Goal: Use online tool/utility: Utilize a website feature to perform a specific function

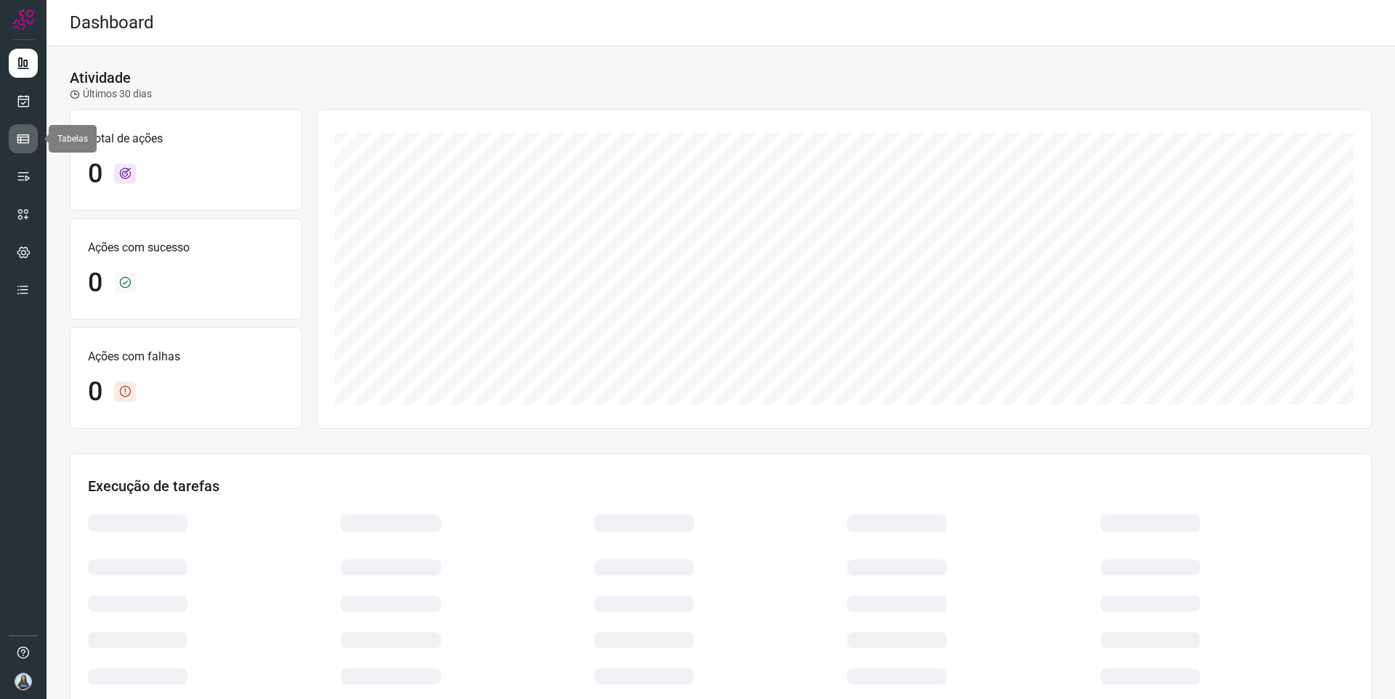
click at [21, 141] on icon at bounding box center [23, 139] width 15 height 15
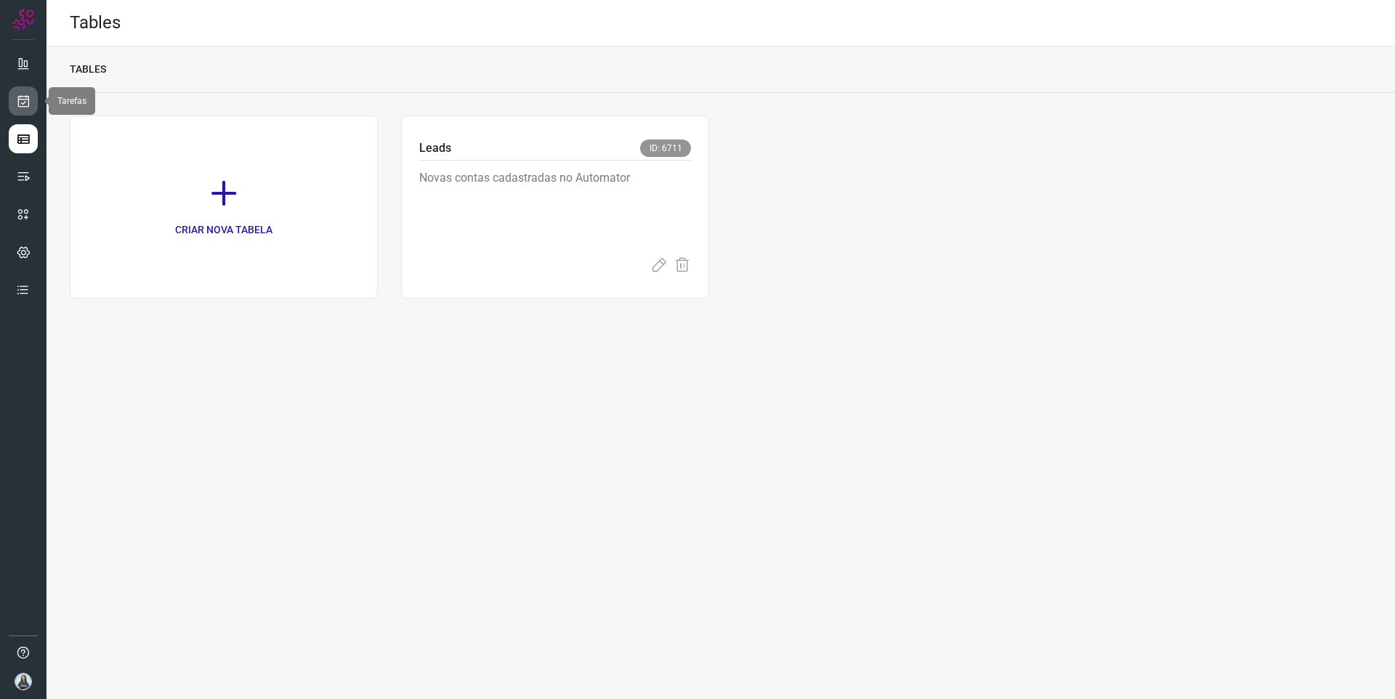
click at [22, 99] on icon at bounding box center [23, 101] width 15 height 15
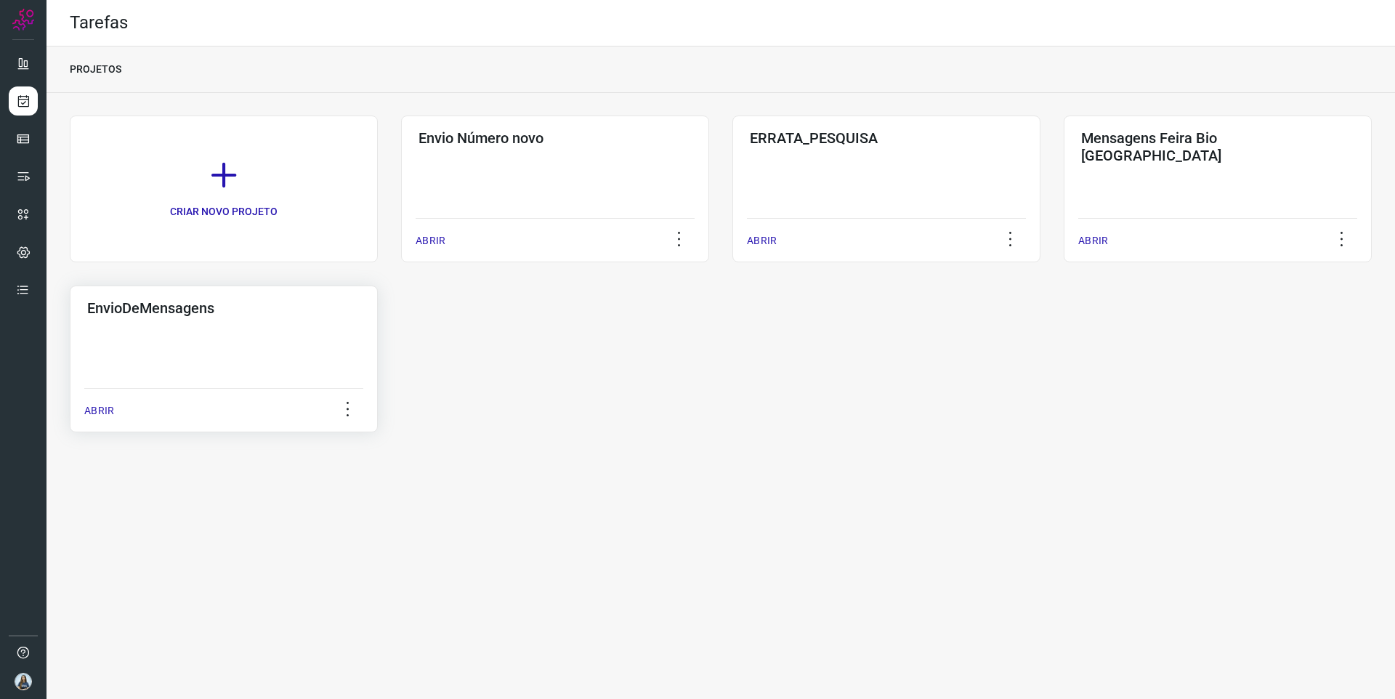
click at [326, 344] on div "EnvioDeMensagens ABRIR" at bounding box center [224, 359] width 308 height 147
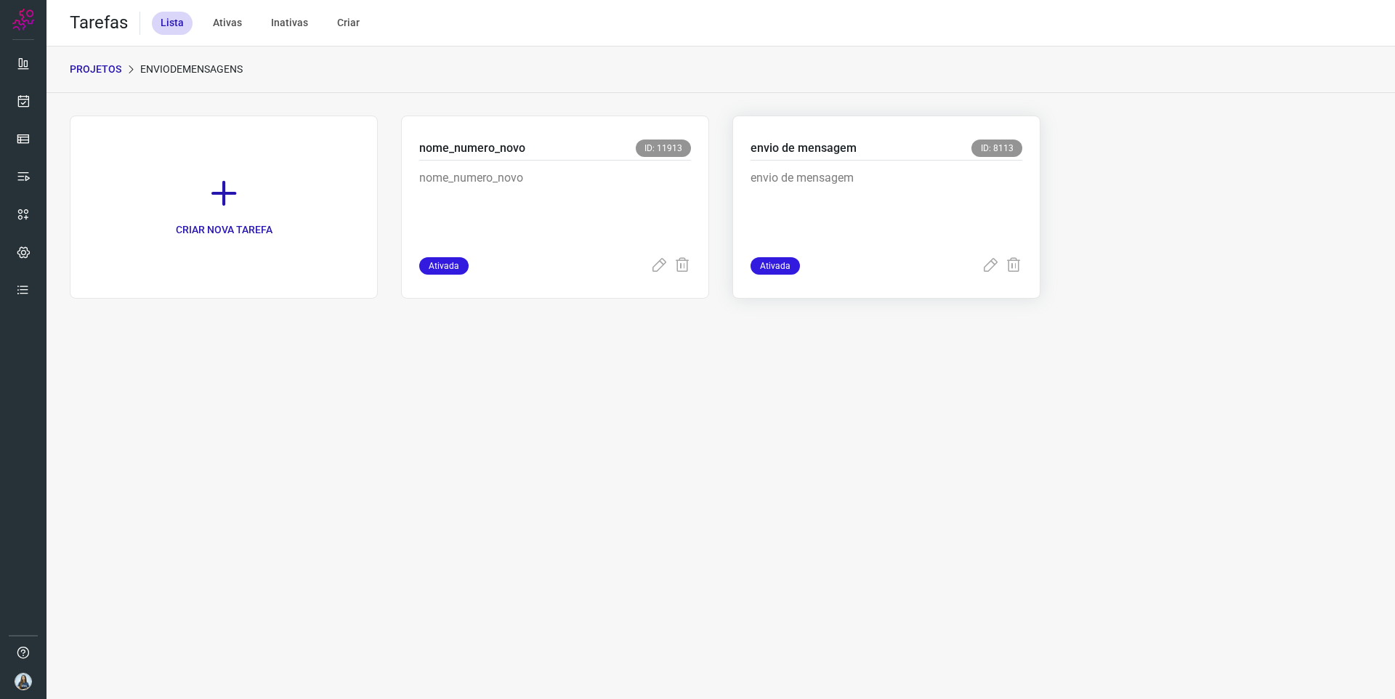
click at [794, 184] on p "envio de mensagem" at bounding box center [860, 205] width 218 height 73
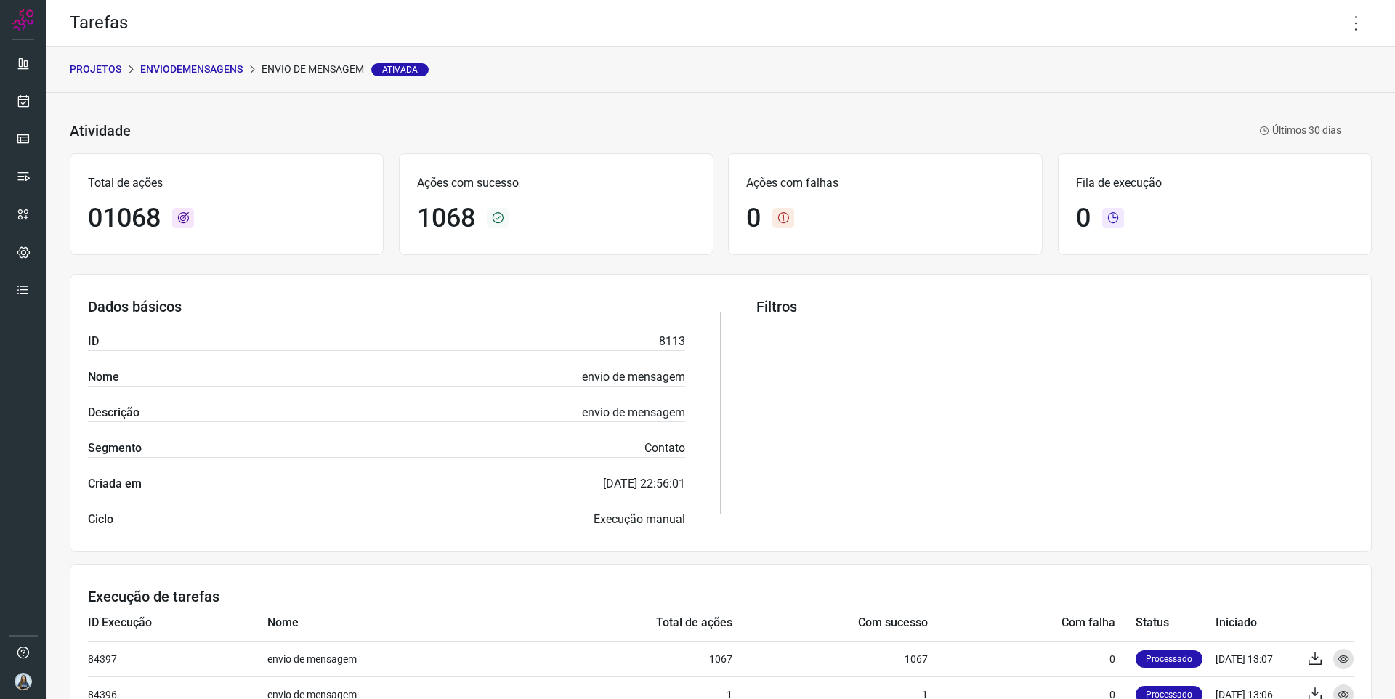
drag, startPoint x: 1365, startPoint y: 14, endPoint x: 1336, endPoint y: 72, distance: 65.0
click at [1365, 14] on icon at bounding box center [1356, 23] width 31 height 31
click at [1301, 94] on li "Executar" at bounding box center [1305, 95] width 132 height 23
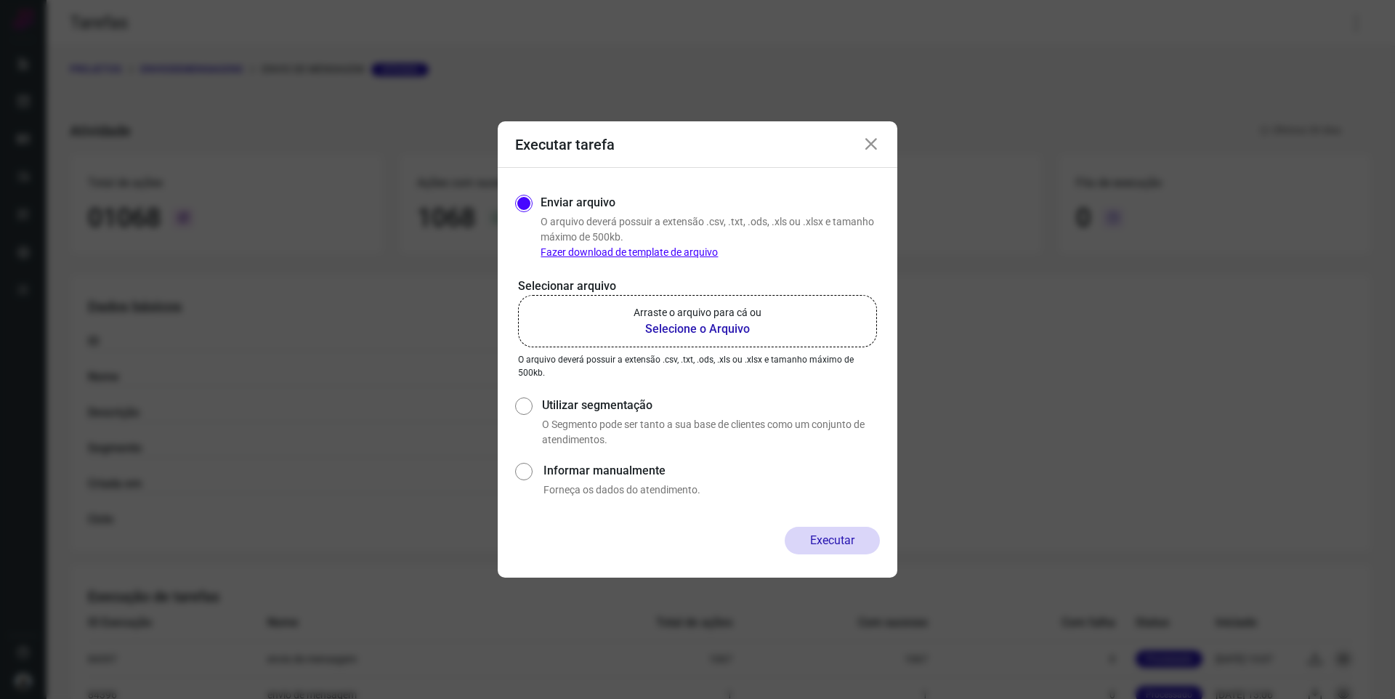
click at [756, 326] on b "Selecione o Arquivo" at bounding box center [698, 328] width 128 height 17
click at [0, 0] on input "Arraste o arquivo para cá ou Selecione o Arquivo" at bounding box center [0, 0] width 0 height 0
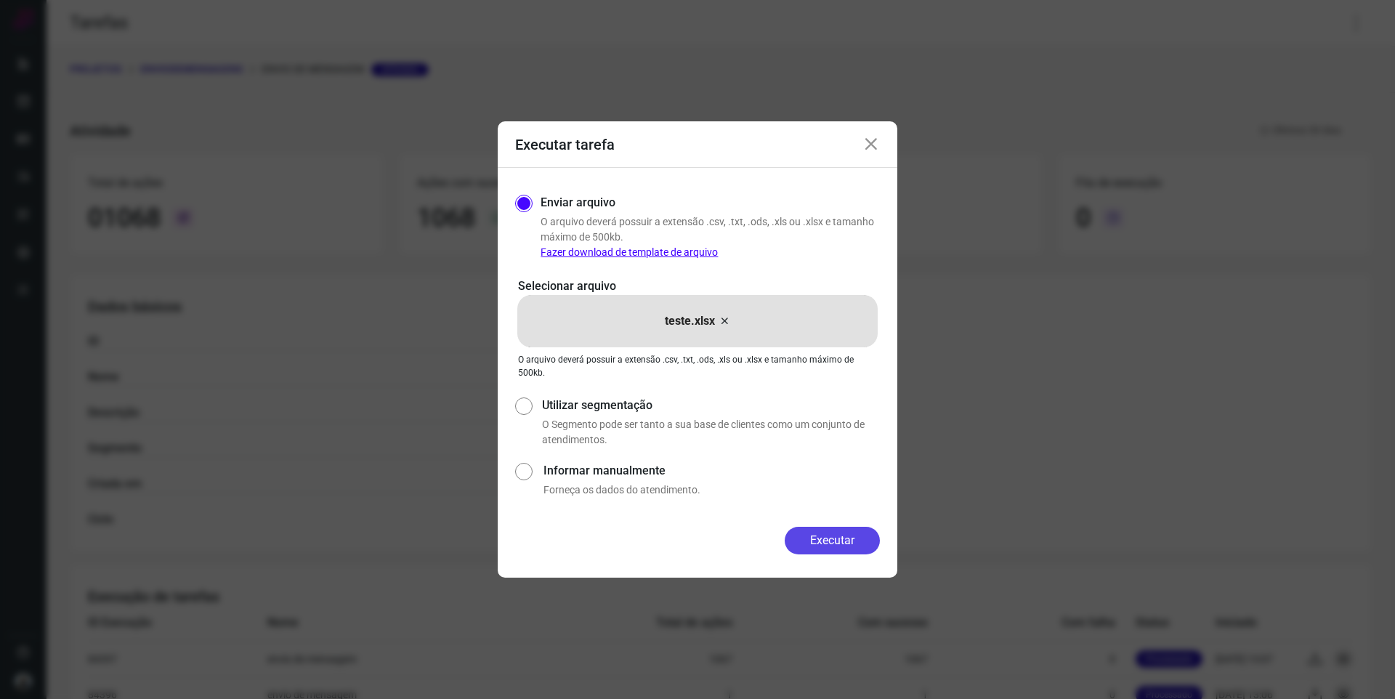
click at [815, 542] on button "Executar" at bounding box center [832, 541] width 95 height 28
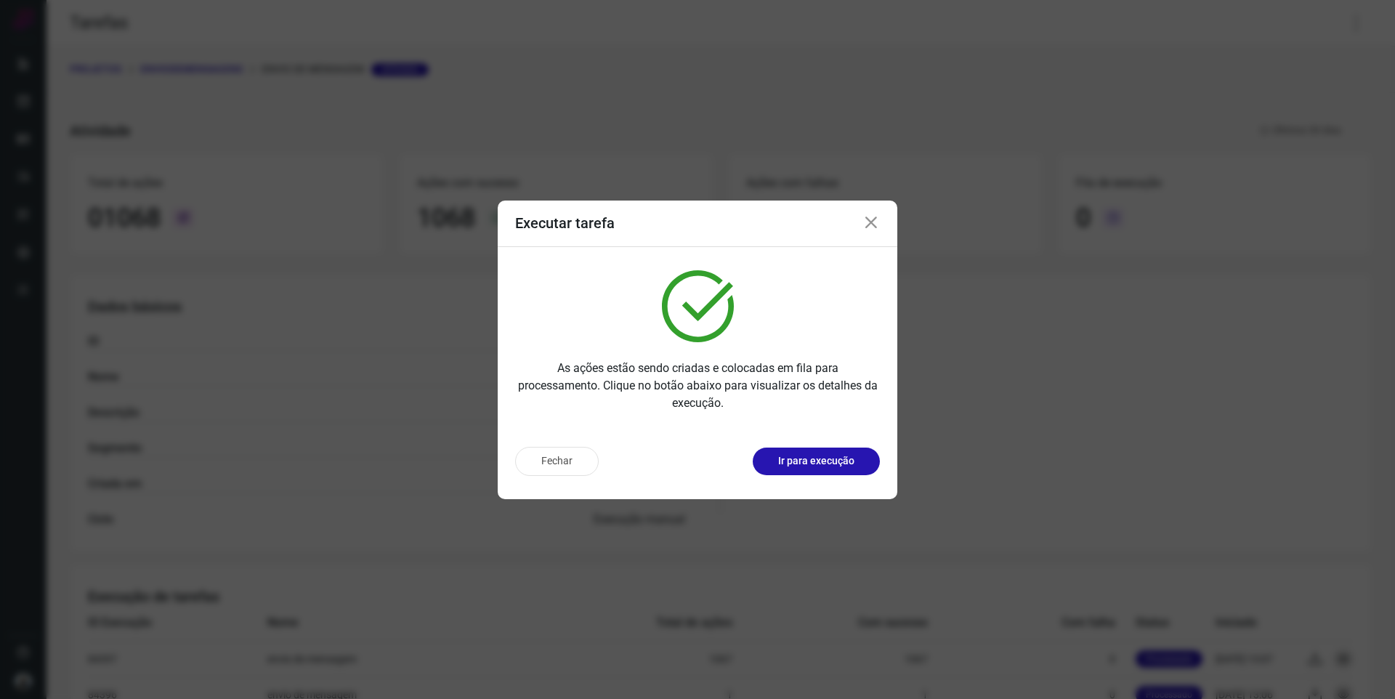
click at [871, 220] on icon at bounding box center [871, 222] width 17 height 17
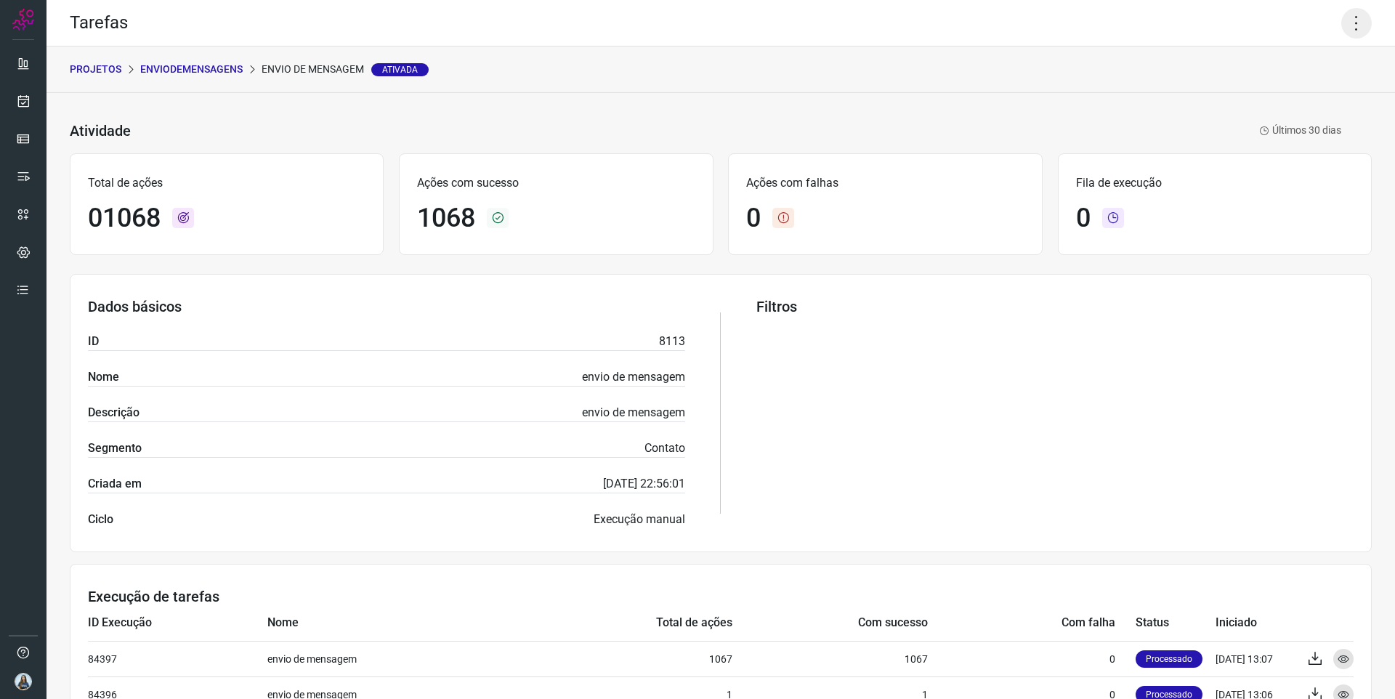
click at [1347, 36] on icon at bounding box center [1356, 23] width 31 height 31
click at [1323, 102] on li "Executar" at bounding box center [1305, 95] width 132 height 23
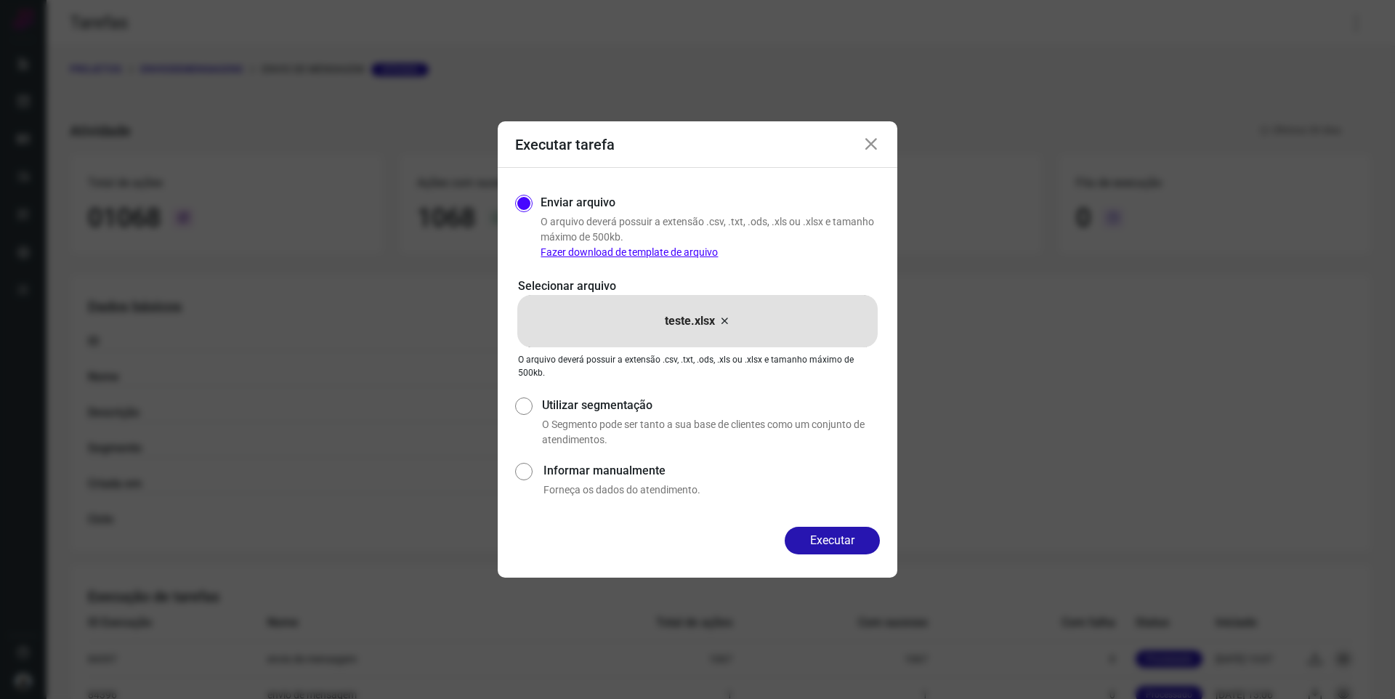
click at [724, 320] on icon at bounding box center [725, 320] width 12 height 17
click at [0, 0] on input "teste.xlsx" at bounding box center [0, 0] width 0 height 0
click at [828, 536] on button "Executar" at bounding box center [832, 541] width 95 height 28
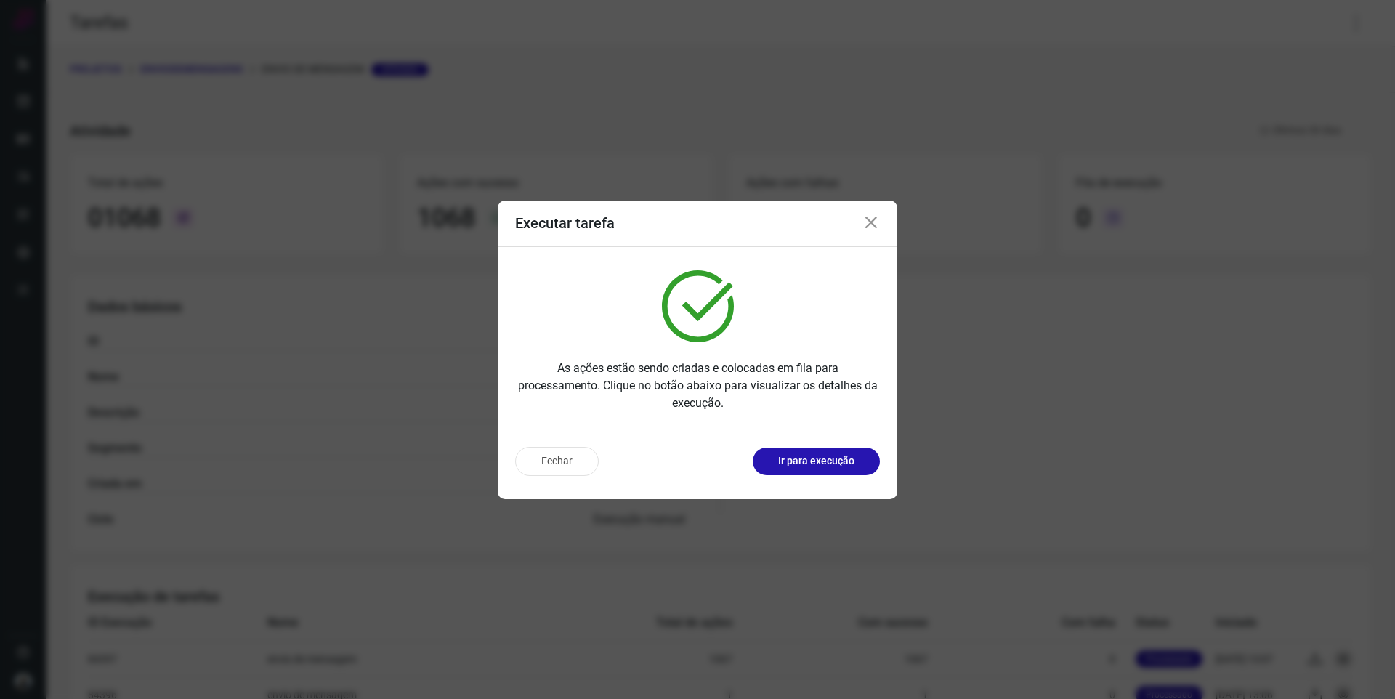
click at [872, 223] on icon at bounding box center [871, 222] width 17 height 17
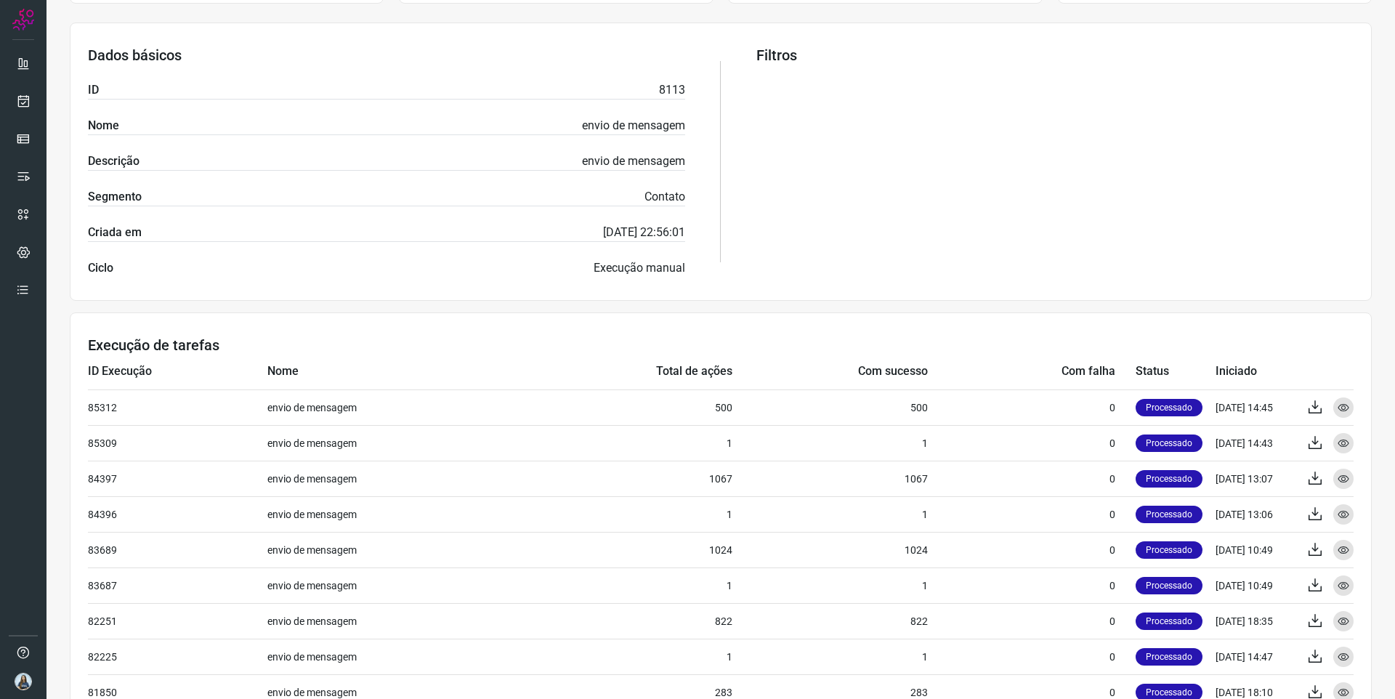
scroll to position [265, 0]
